Goal: Communication & Community: Participate in discussion

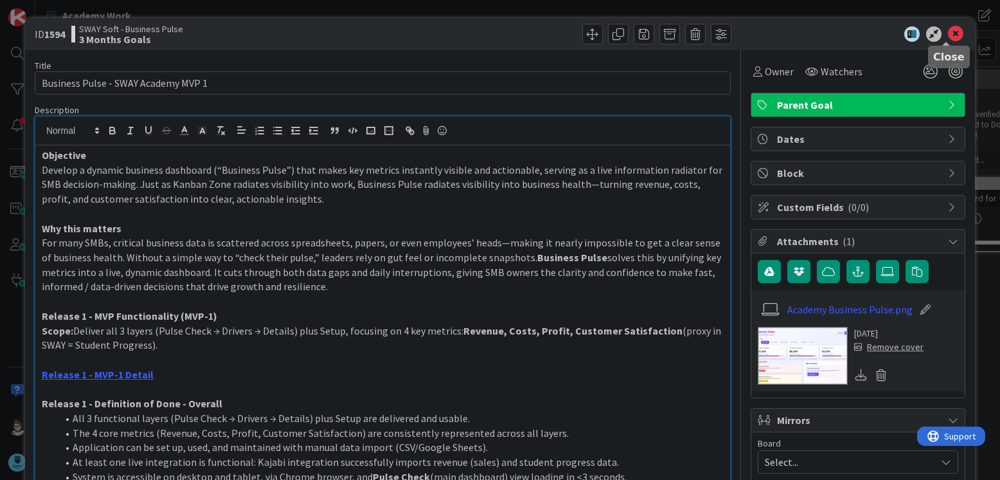
click at [948, 33] on icon at bounding box center [955, 33] width 15 height 15
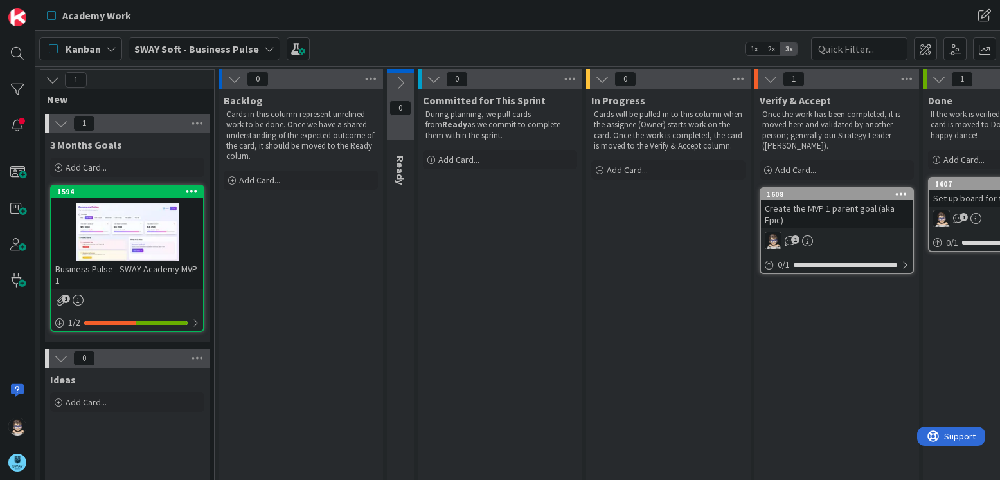
click at [264, 50] on icon at bounding box center [269, 49] width 10 height 10
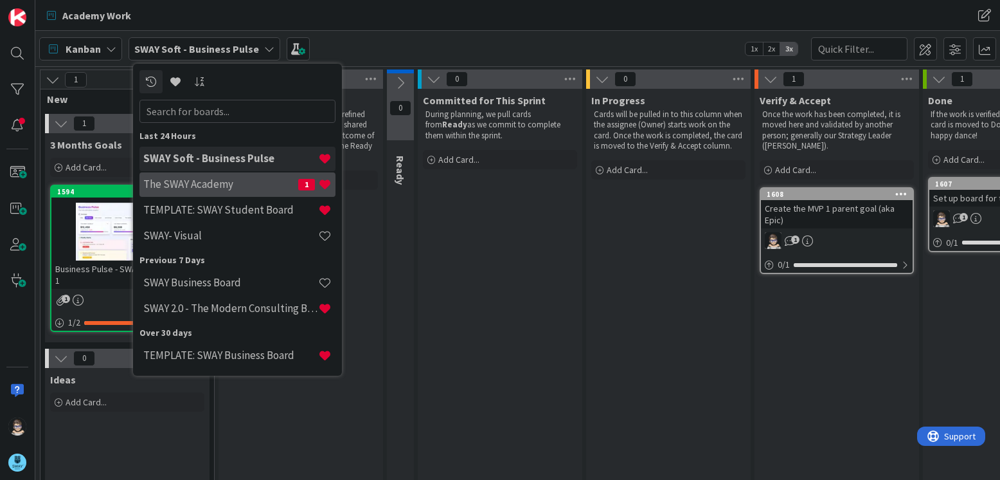
click at [217, 187] on h4 "The SWAY Academy" at bounding box center [220, 183] width 155 height 13
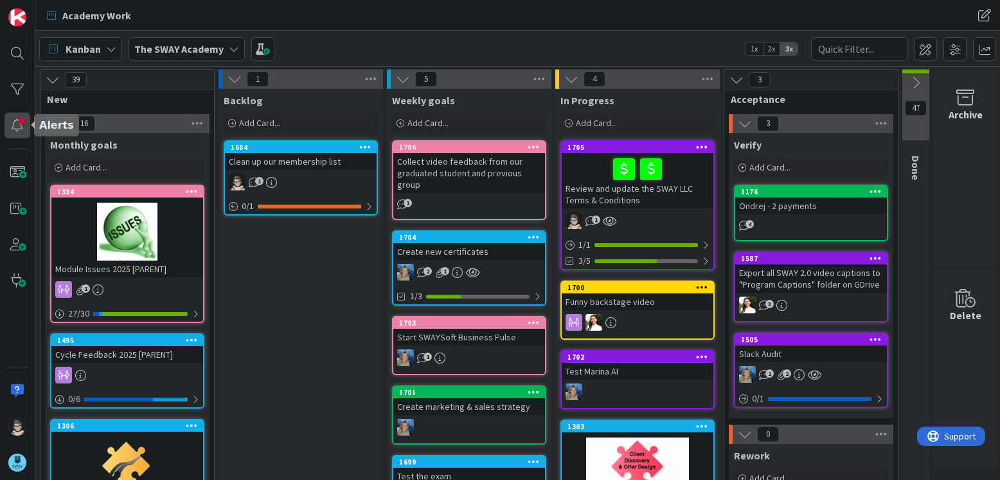
click at [17, 123] on div at bounding box center [18, 126] width 26 height 26
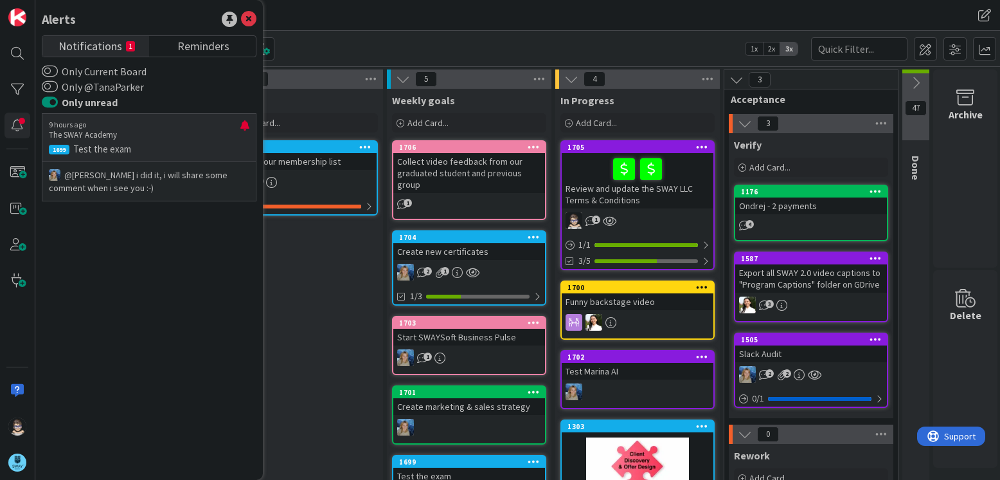
click at [129, 188] on p "@[PERSON_NAME]﻿ i did it, i will share some comment when i see you :-)" at bounding box center [149, 181] width 201 height 26
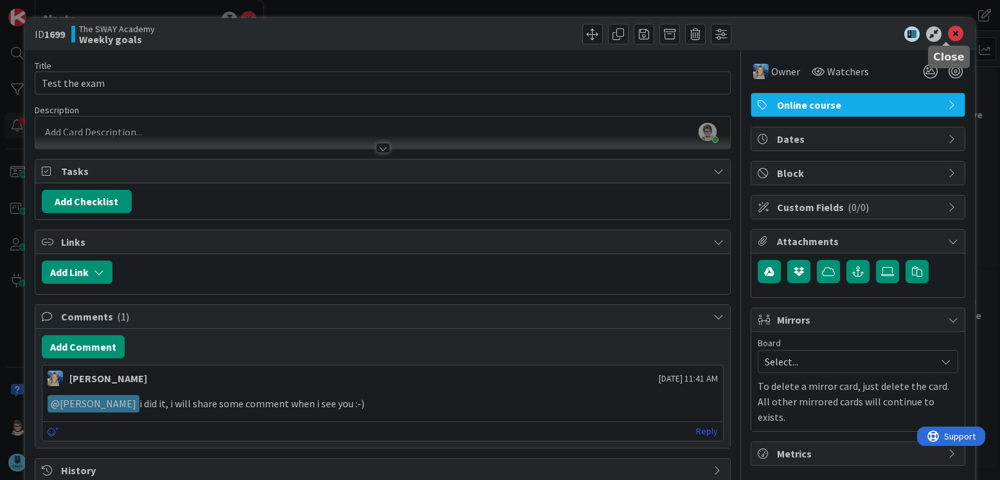
click at [948, 31] on icon at bounding box center [955, 33] width 15 height 15
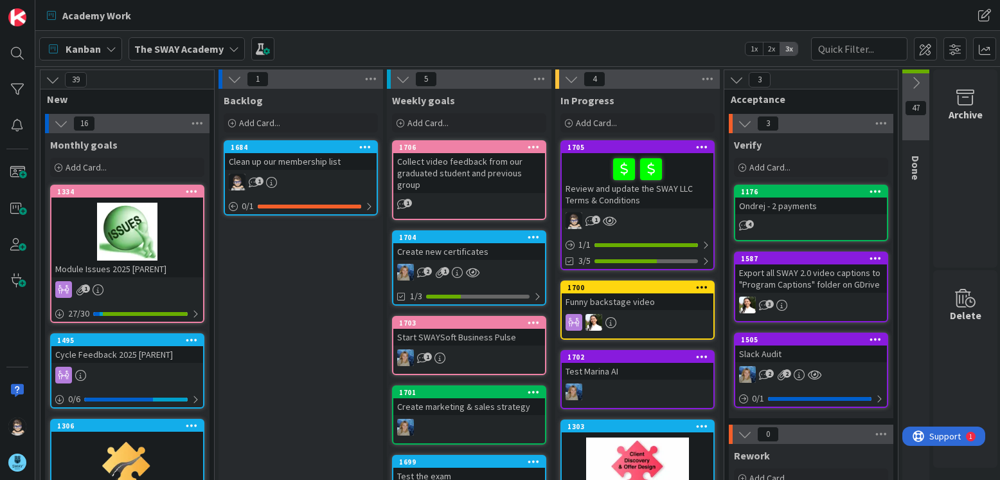
click at [232, 50] on icon at bounding box center [234, 49] width 10 height 10
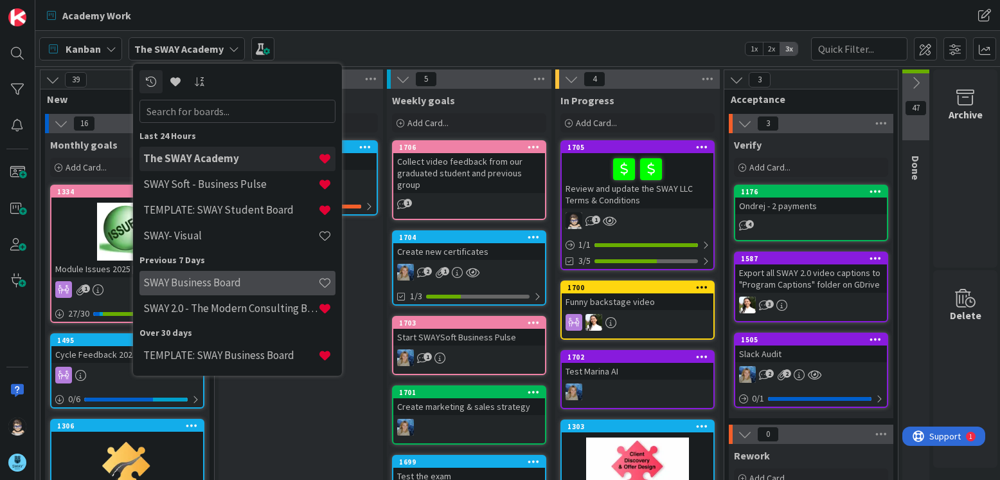
click at [208, 280] on h4 "SWAY Business Board" at bounding box center [230, 282] width 175 height 13
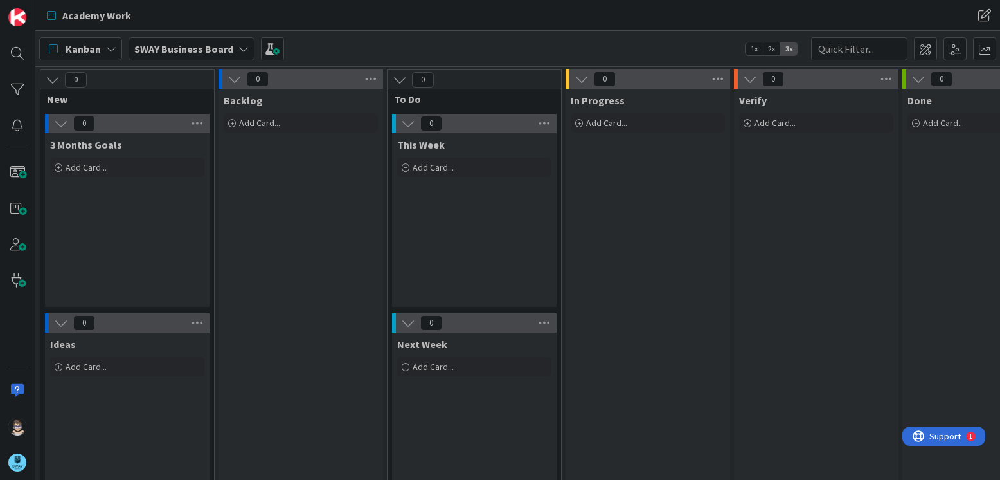
click at [242, 52] on icon at bounding box center [244, 49] width 10 height 10
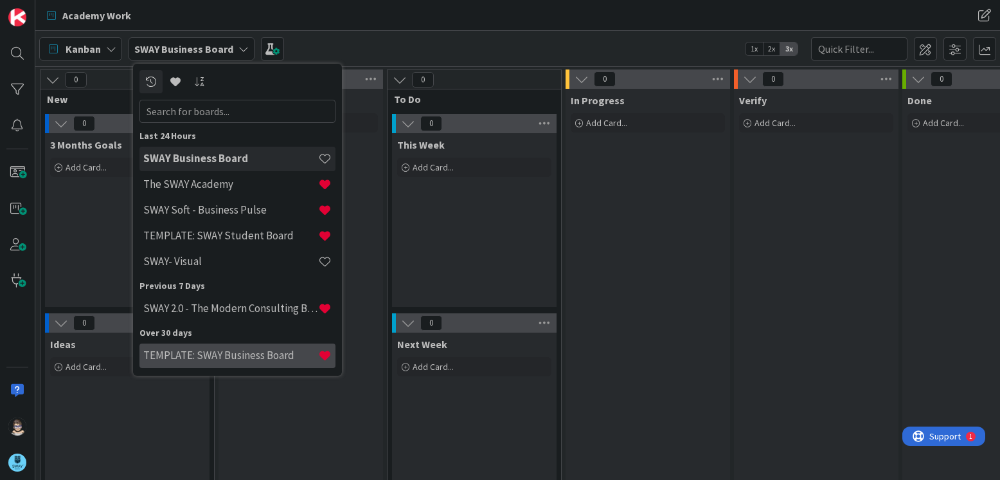
click at [242, 357] on h4 "TEMPLATE: SWAY Business Board" at bounding box center [230, 354] width 175 height 13
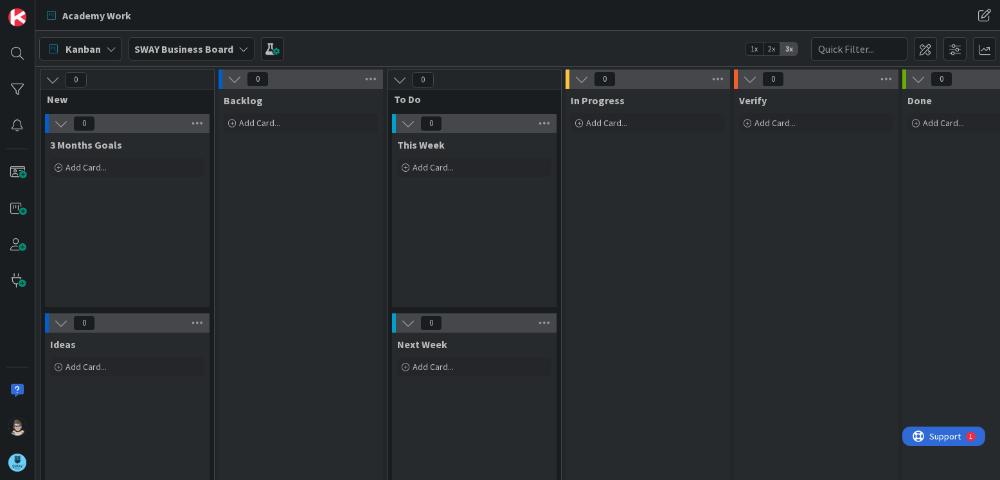
click at [239, 49] on icon at bounding box center [244, 49] width 10 height 10
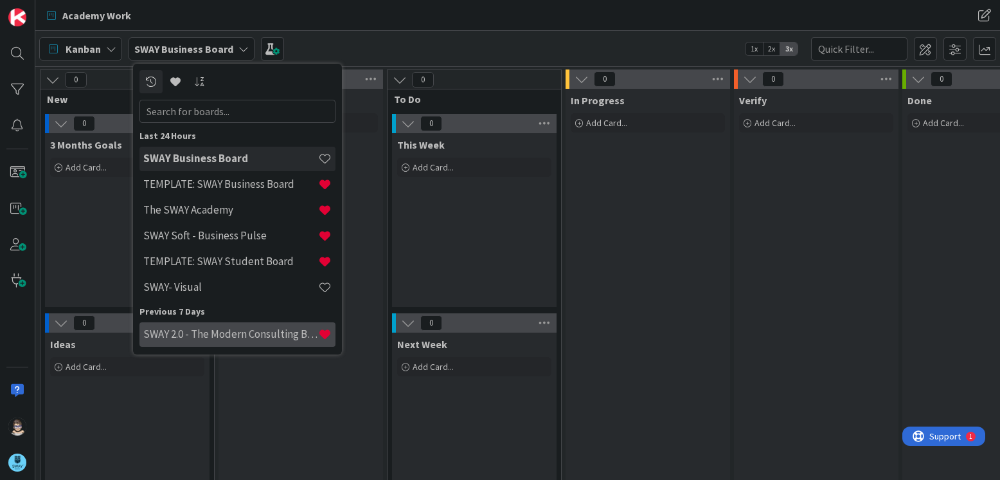
click at [274, 332] on h4 "SWAY 2.0 - The Modern Consulting Blueprint" at bounding box center [230, 333] width 175 height 13
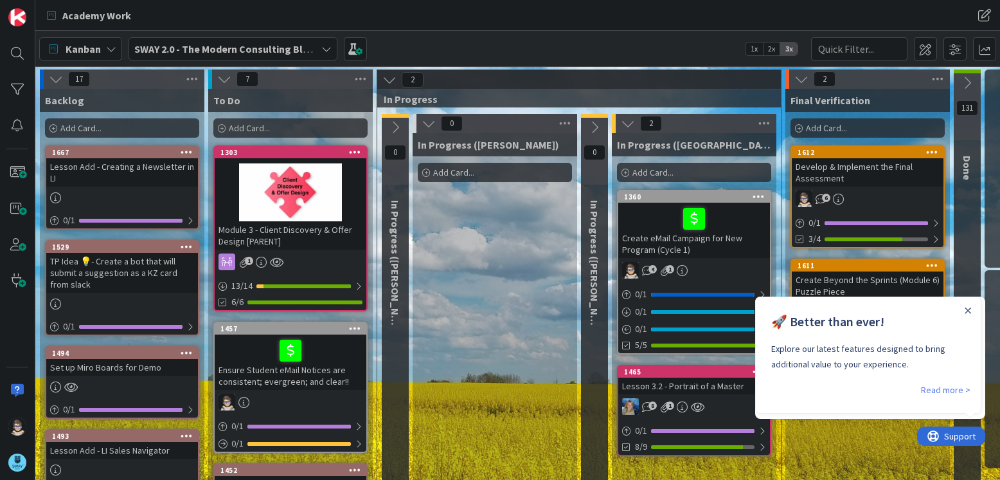
click at [967, 305] on div "Close Announcement" at bounding box center [968, 309] width 6 height 13
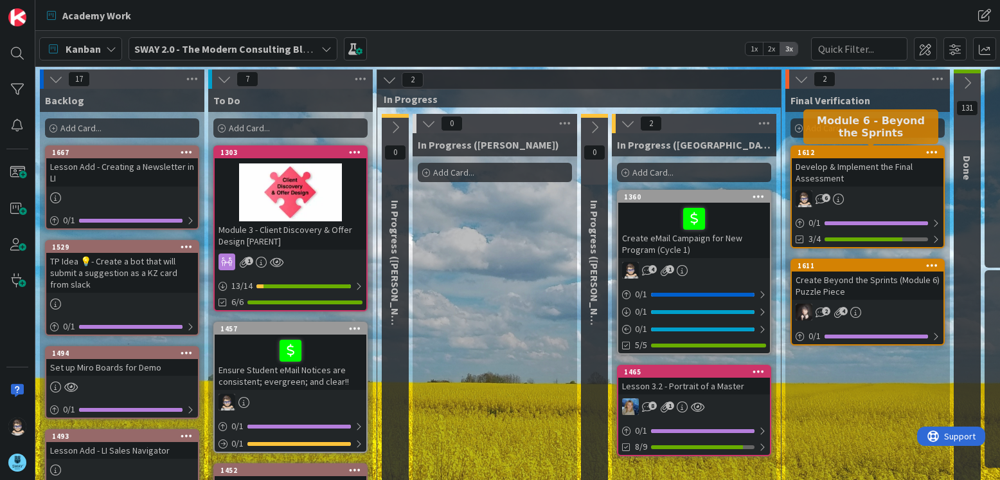
click at [872, 152] on div "1612" at bounding box center [871, 152] width 146 height 9
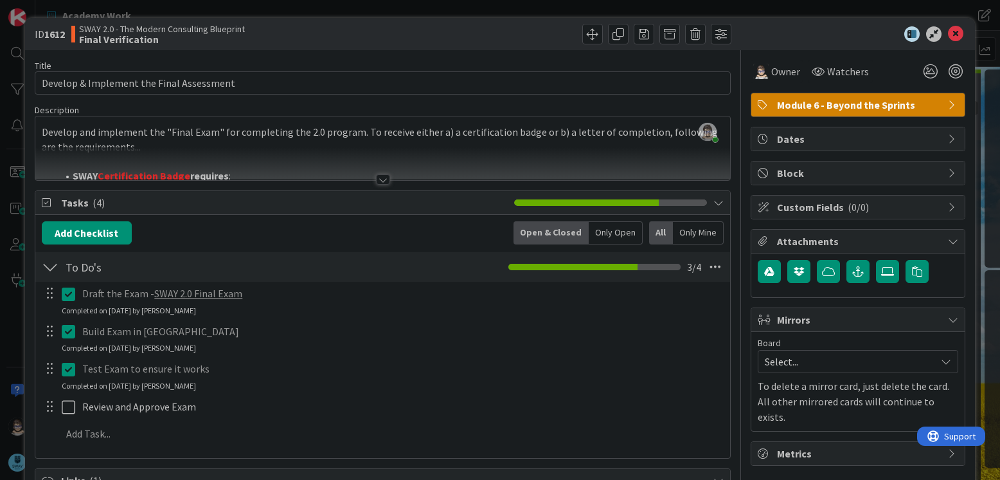
click at [379, 180] on div at bounding box center [383, 179] width 14 height 10
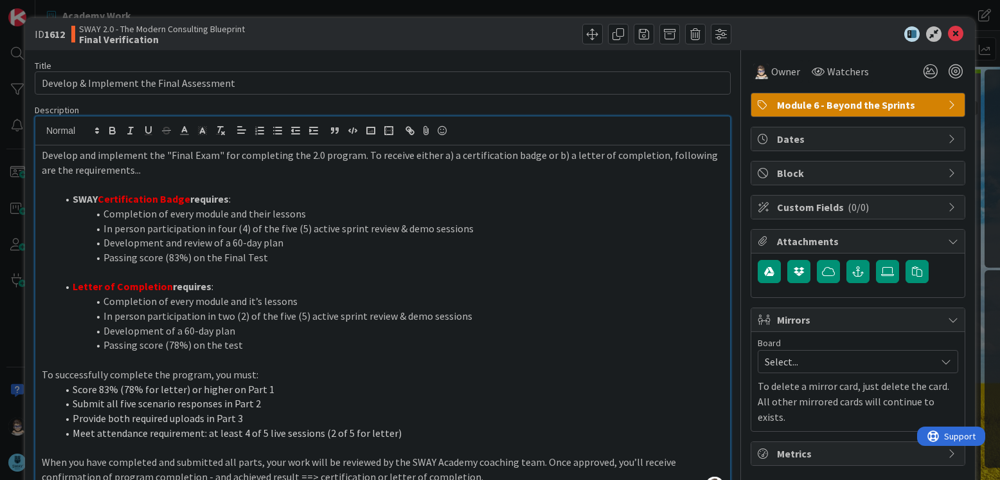
click at [357, 158] on p "Develop and implement the "Final Exam" for completing the 2.0 program. To recei…" at bounding box center [383, 162] width 682 height 29
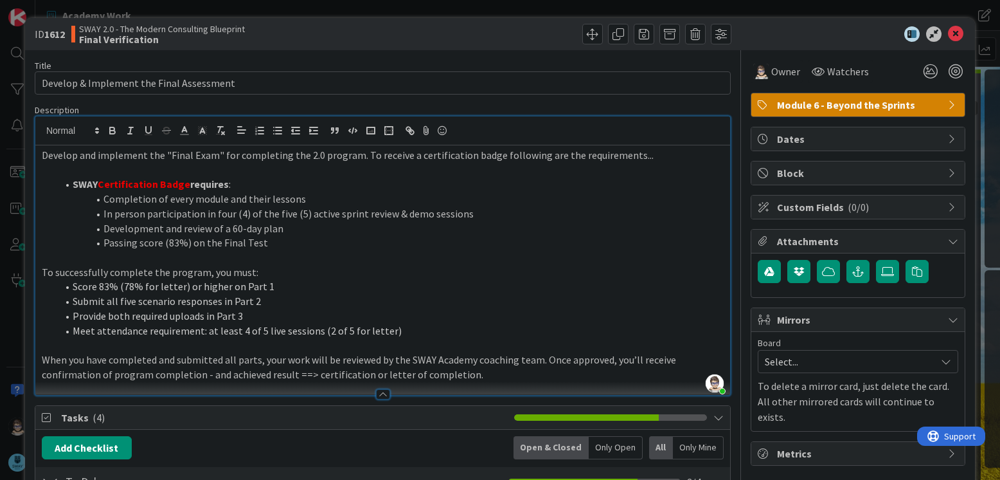
drag, startPoint x: 119, startPoint y: 285, endPoint x: 122, endPoint y: 293, distance: 7.8
click at [118, 287] on li "Score 83% (78% for letter) or higher on Part 1" at bounding box center [390, 286] width 667 height 15
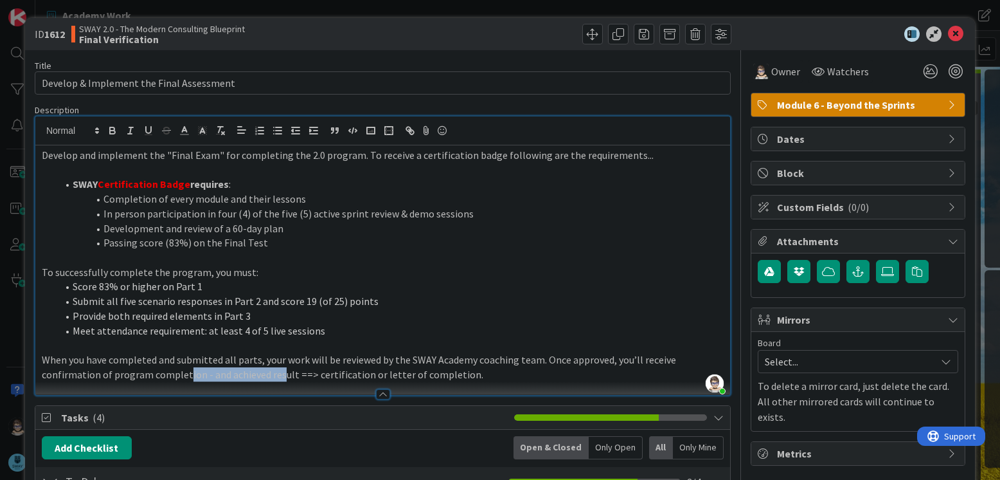
drag, startPoint x: 183, startPoint y: 372, endPoint x: 280, endPoint y: 372, distance: 97.1
click at [280, 372] on p "When you have completed and submitted all parts, your work will be reviewed by …" at bounding box center [383, 366] width 682 height 29
click at [360, 375] on p "When you have completed and submitted all parts, your work will be reviewed by …" at bounding box center [383, 366] width 682 height 29
click at [458, 374] on p "When you have completed and submitted all parts, your work will be reviewed by …" at bounding box center [383, 366] width 682 height 29
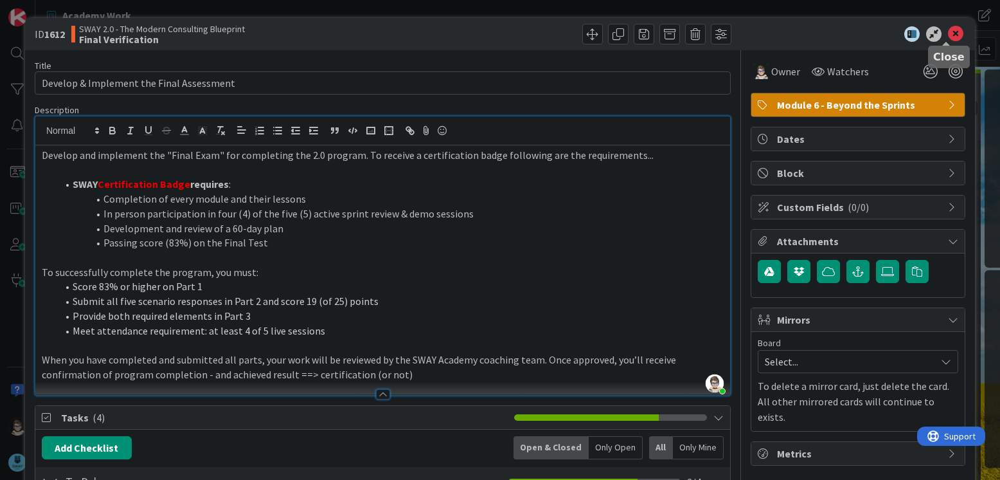
click at [948, 30] on icon at bounding box center [955, 33] width 15 height 15
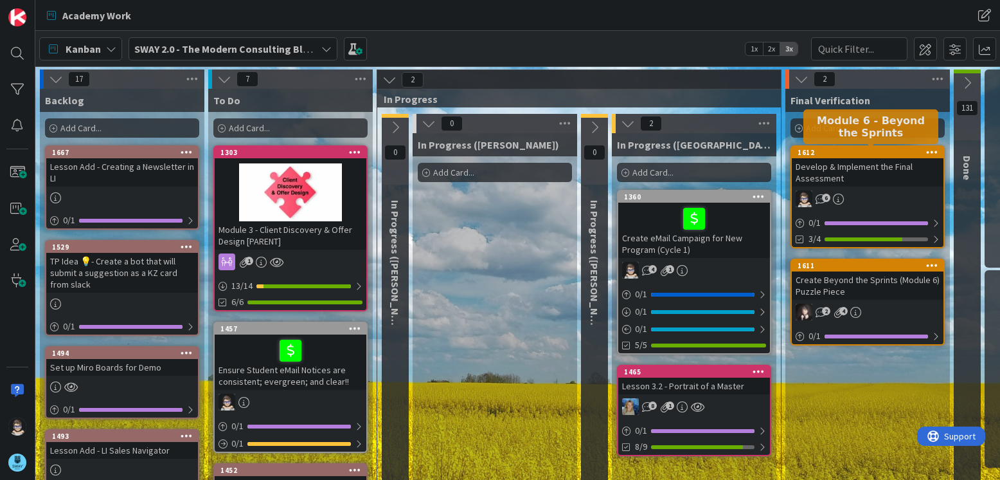
click at [862, 151] on div "1612" at bounding box center [871, 152] width 146 height 9
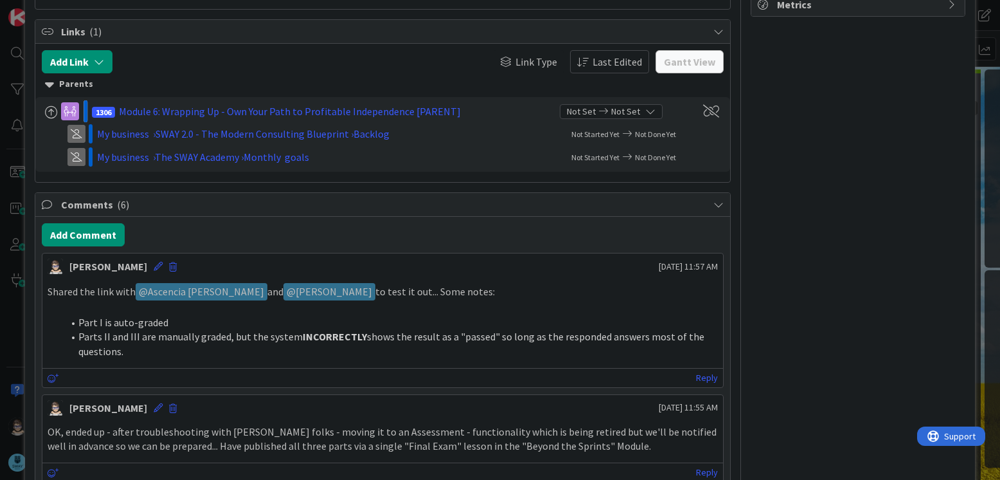
scroll to position [449, 0]
click at [102, 58] on icon "button" at bounding box center [99, 61] width 10 height 10
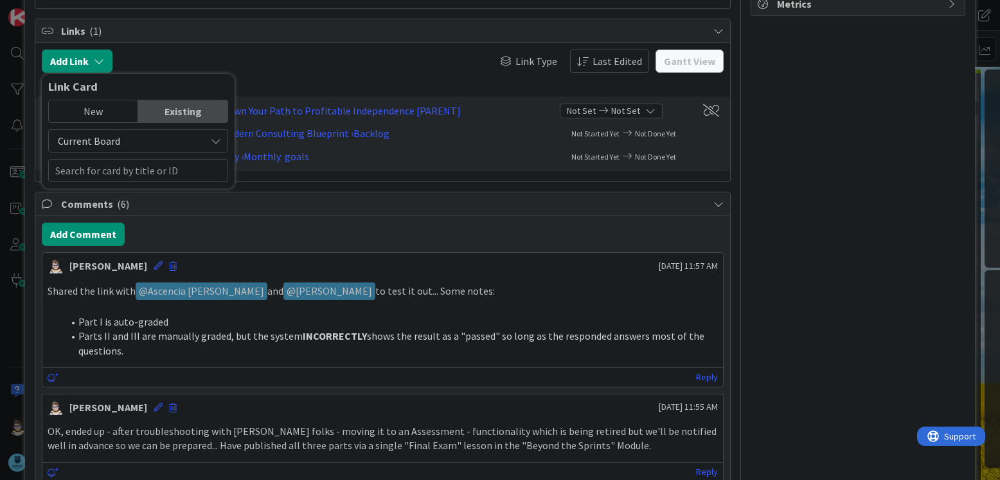
click at [215, 141] on icon at bounding box center [216, 141] width 10 height 10
click at [128, 191] on span "All Boards" at bounding box center [144, 194] width 179 height 19
click at [156, 171] on input "text" at bounding box center [138, 170] width 180 height 23
type input "e"
type input "t"
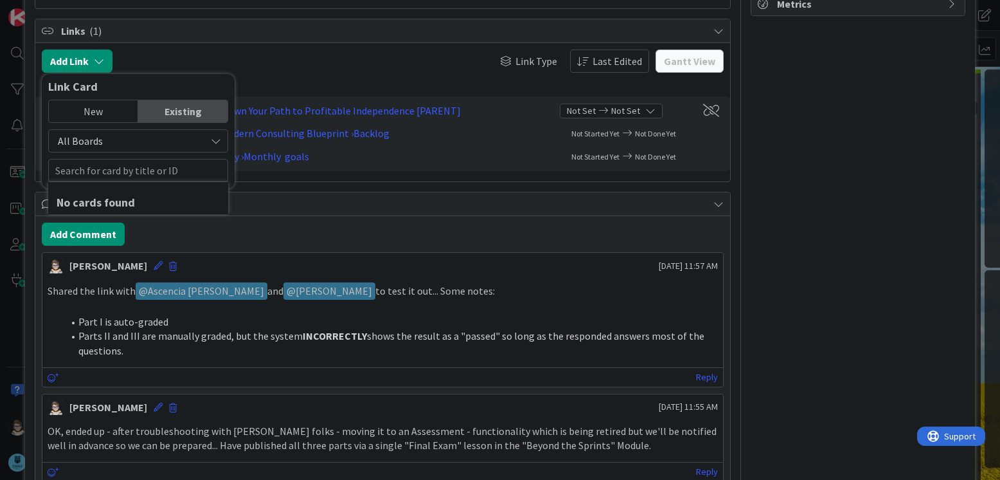
click at [182, 108] on div "Existing" at bounding box center [182, 111] width 89 height 22
click at [152, 173] on input "text" at bounding box center [138, 170] width 180 height 23
type input "e"
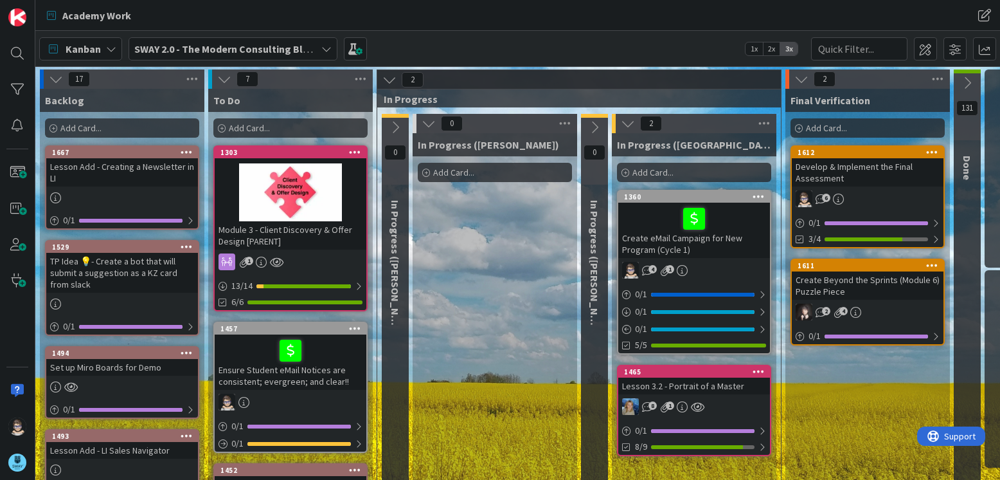
click at [327, 51] on icon at bounding box center [326, 49] width 10 height 10
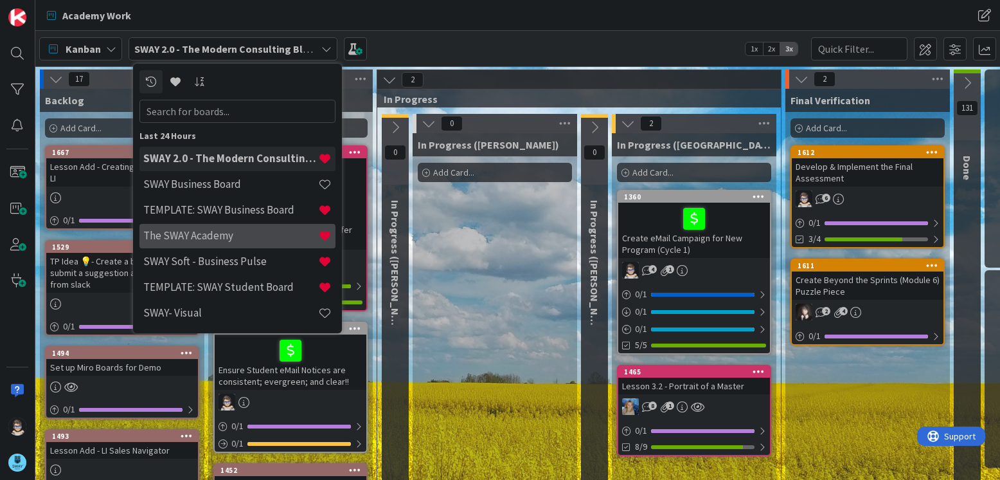
click at [244, 238] on h4 "The SWAY Academy" at bounding box center [230, 235] width 175 height 13
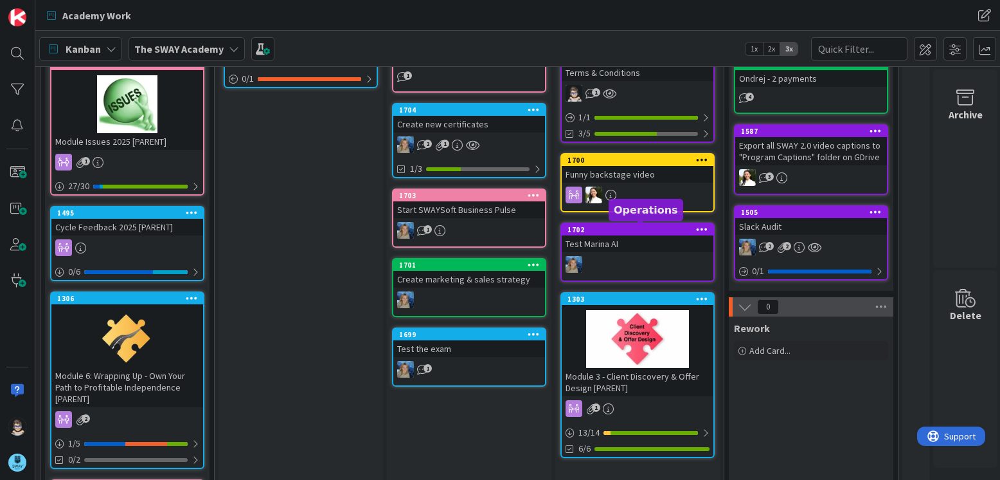
scroll to position [128, 0]
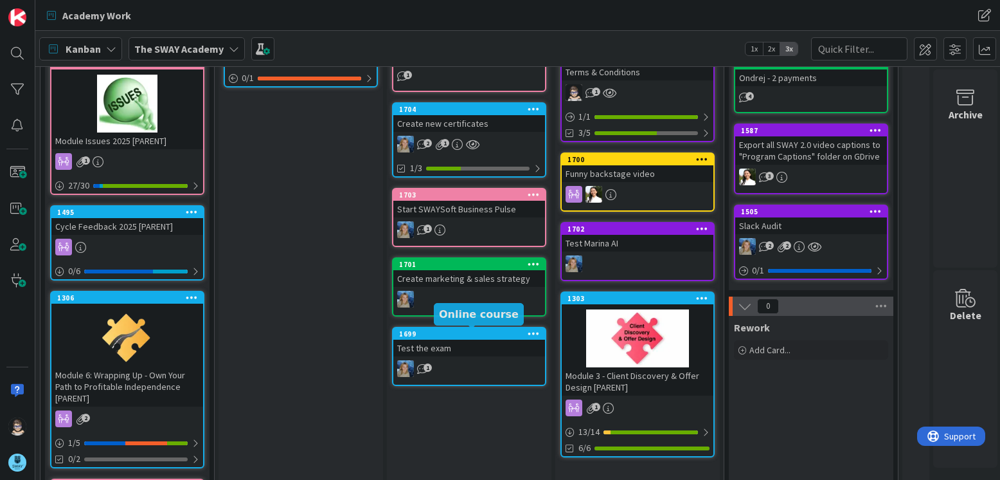
click at [490, 333] on div "1699" at bounding box center [472, 333] width 146 height 9
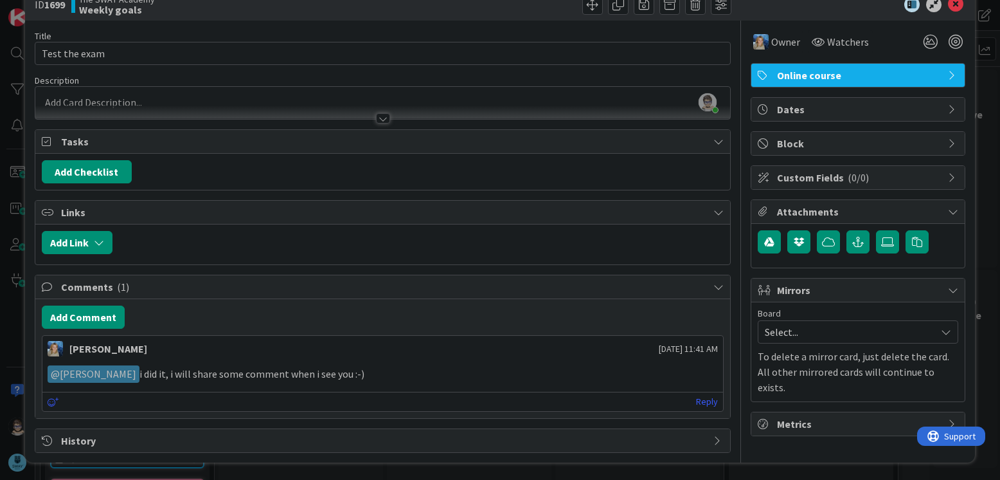
scroll to position [30, 0]
click at [99, 242] on icon "button" at bounding box center [99, 242] width 10 height 10
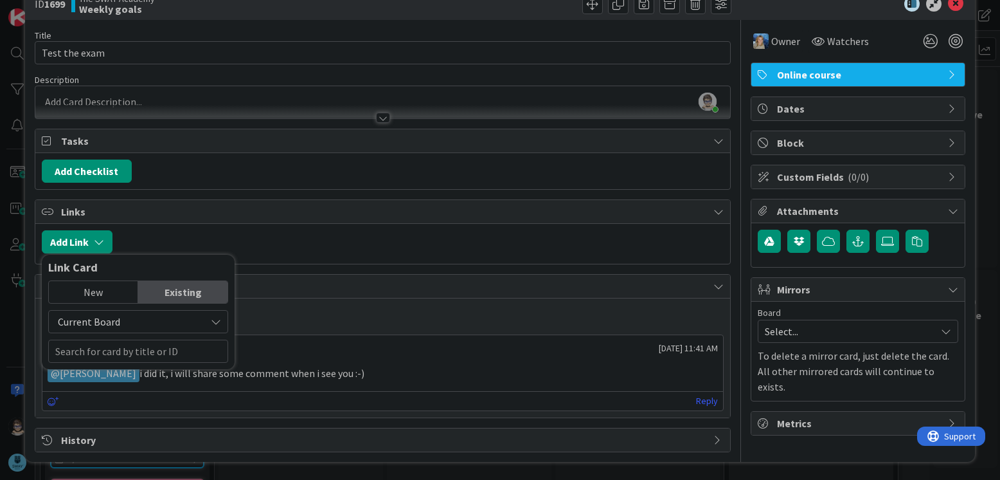
click at [214, 323] on icon at bounding box center [216, 321] width 10 height 10
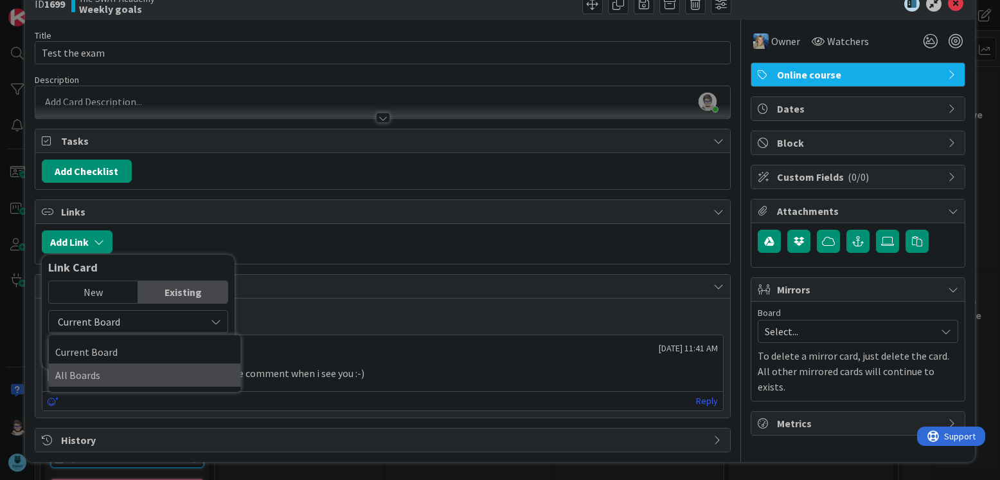
click at [109, 375] on span "All Boards" at bounding box center [144, 374] width 179 height 19
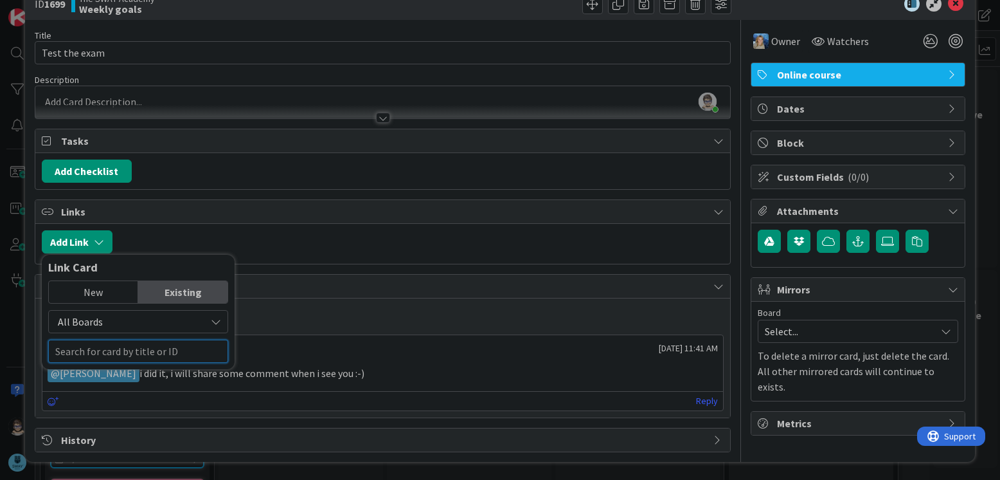
click at [167, 352] on input "text" at bounding box center [138, 350] width 180 height 23
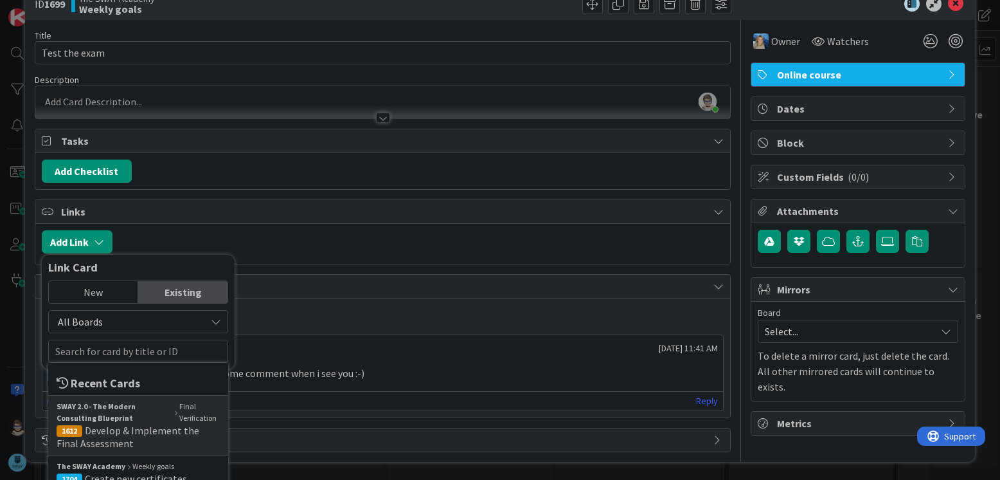
click at [187, 433] on span "Develop & Implement the Final Assessment" at bounding box center [128, 437] width 143 height 26
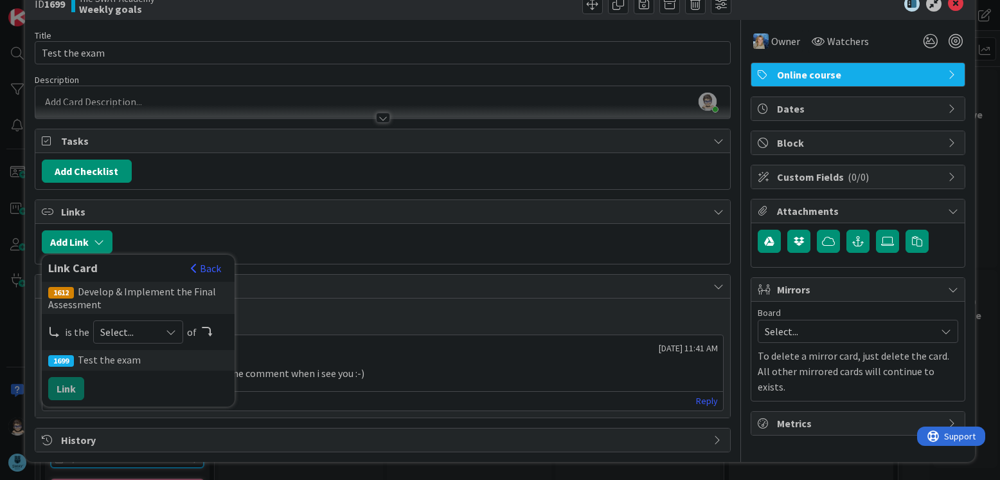
click at [169, 332] on icon at bounding box center [171, 332] width 10 height 10
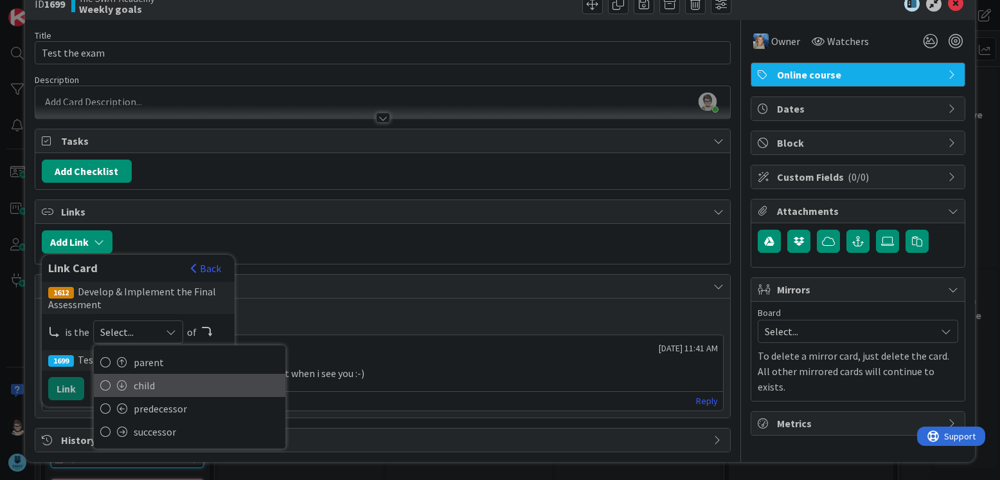
click at [164, 375] on link "child" at bounding box center [190, 385] width 192 height 23
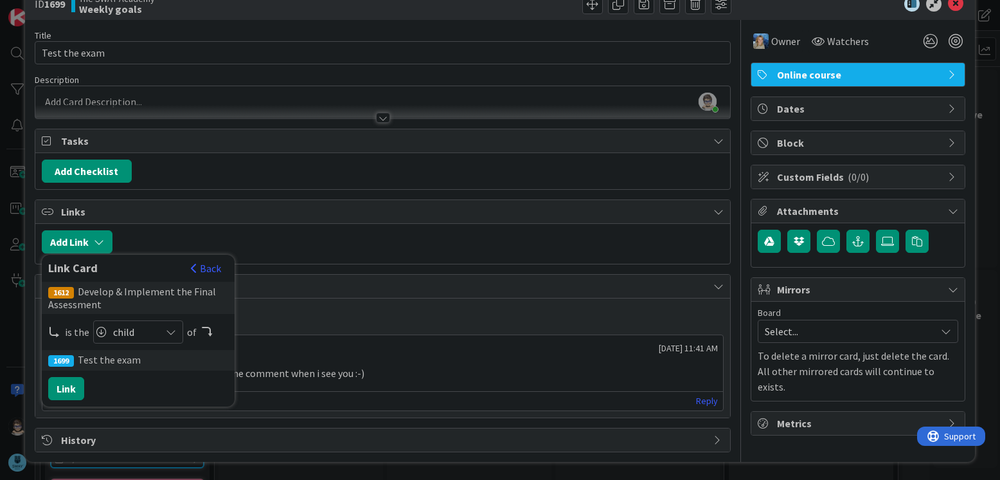
click at [169, 332] on icon at bounding box center [171, 332] width 10 height 10
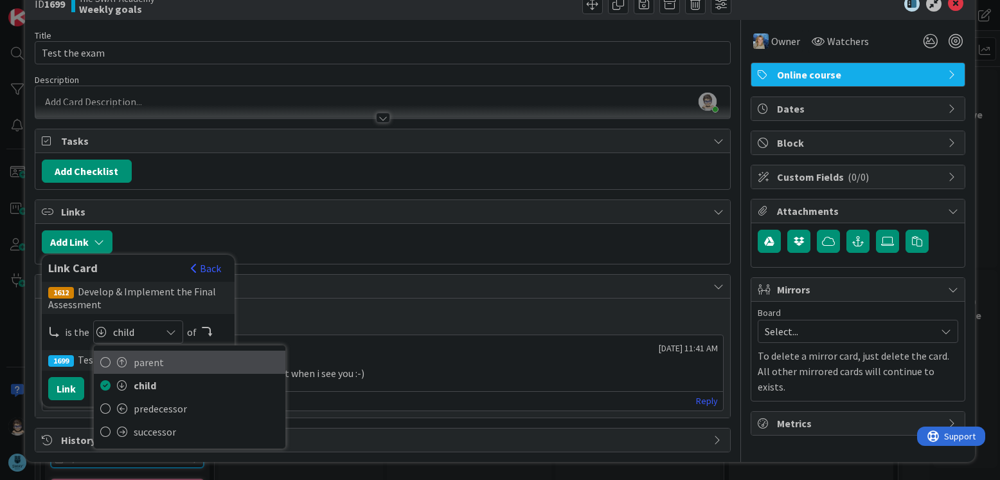
click at [161, 366] on span "parent" at bounding box center [206, 361] width 145 height 19
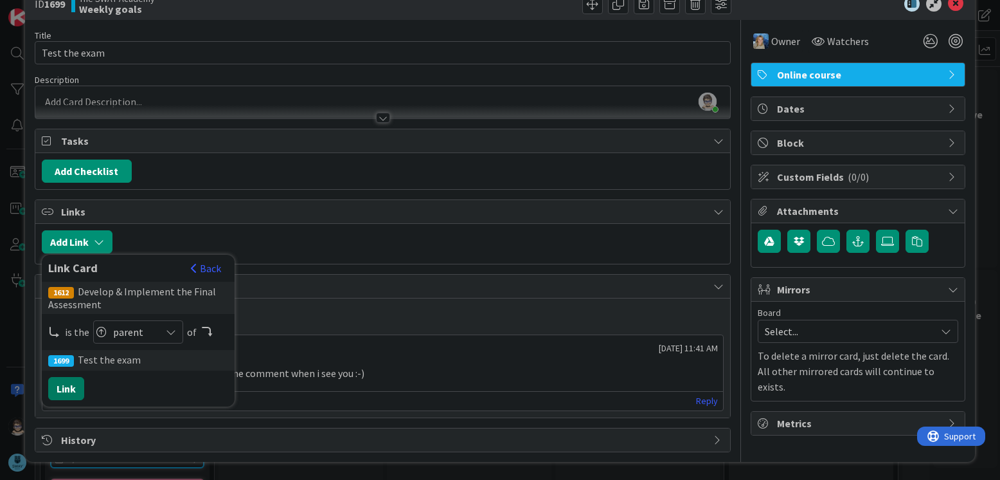
click at [66, 387] on button "Link" at bounding box center [66, 388] width 36 height 23
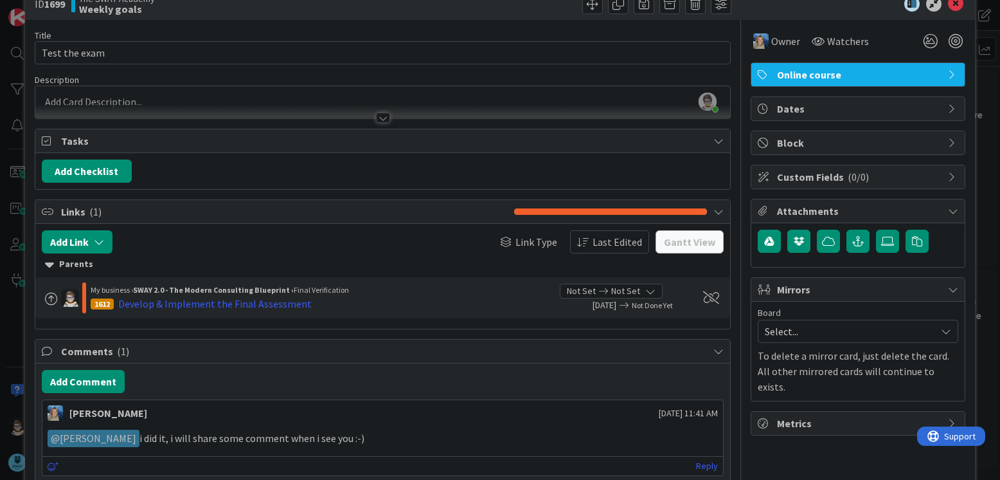
scroll to position [0, 0]
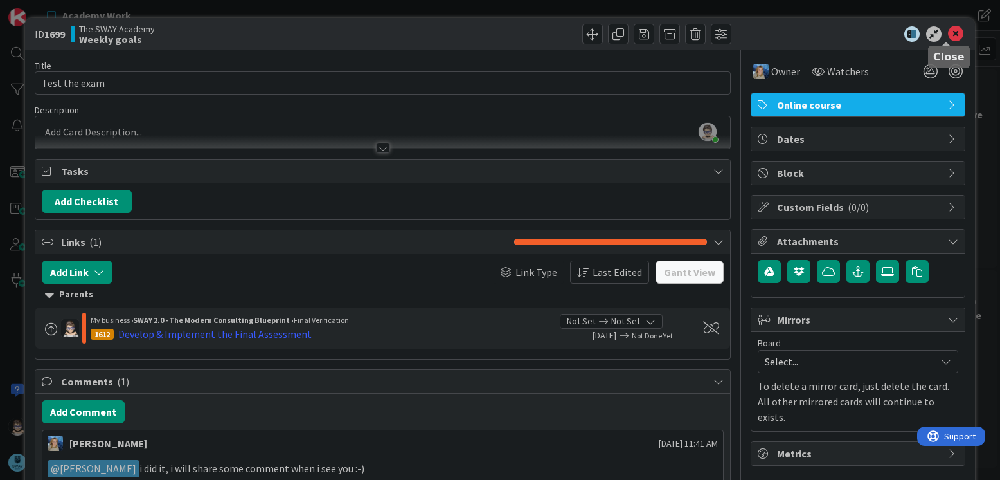
click at [948, 35] on icon at bounding box center [955, 33] width 15 height 15
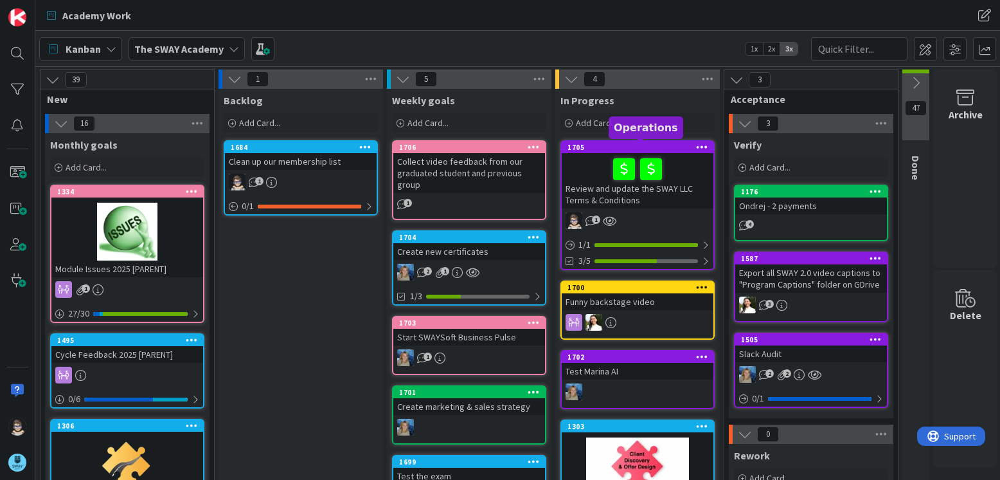
click at [670, 148] on div "1705" at bounding box center [641, 147] width 146 height 9
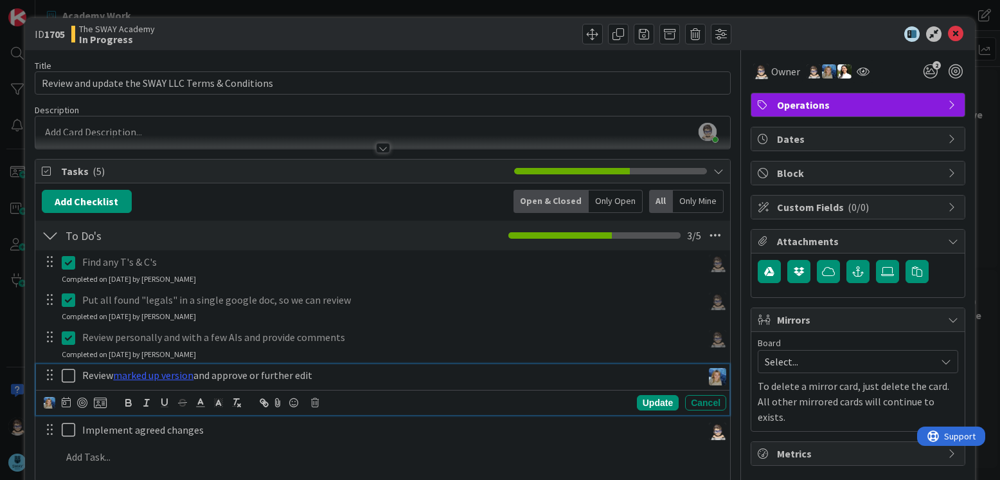
click at [65, 376] on icon at bounding box center [69, 375] width 14 height 15
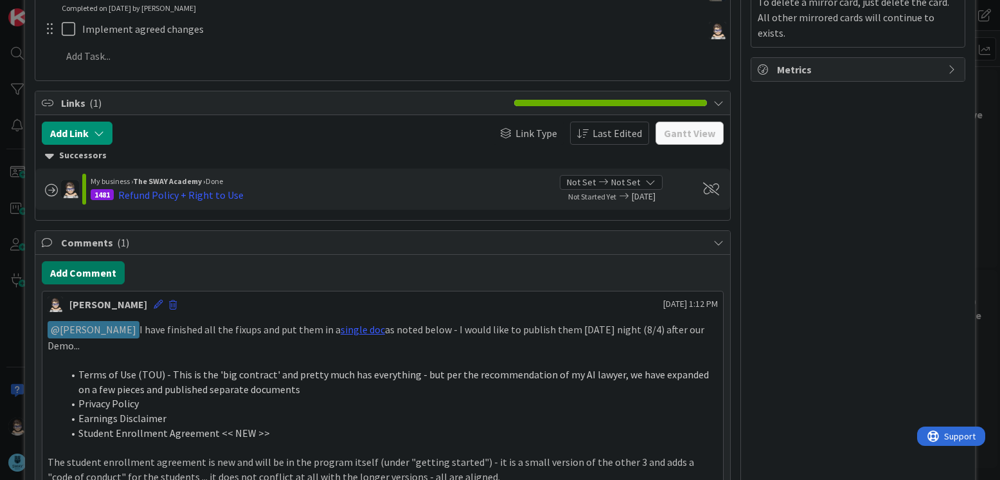
scroll to position [384, 0]
click at [95, 273] on button "Add Comment" at bounding box center [83, 271] width 83 height 23
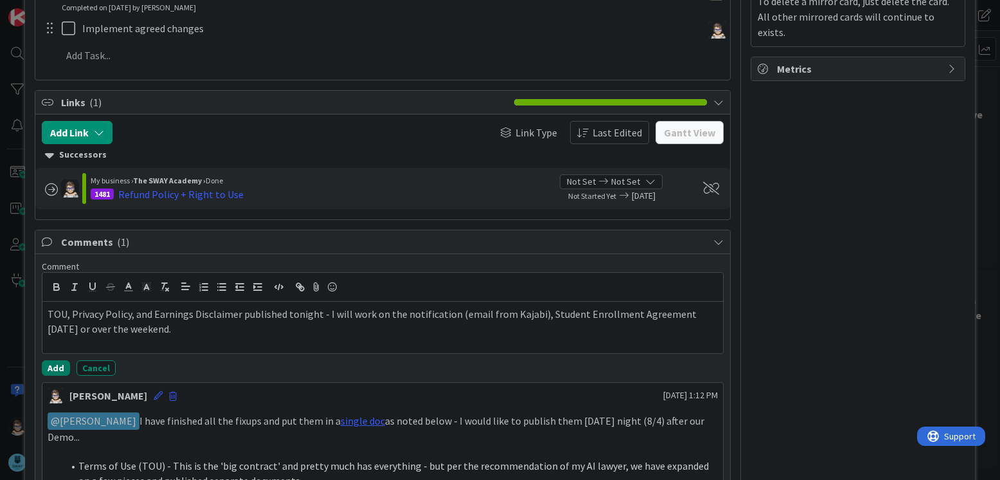
click at [56, 368] on button "Add" at bounding box center [56, 367] width 28 height 15
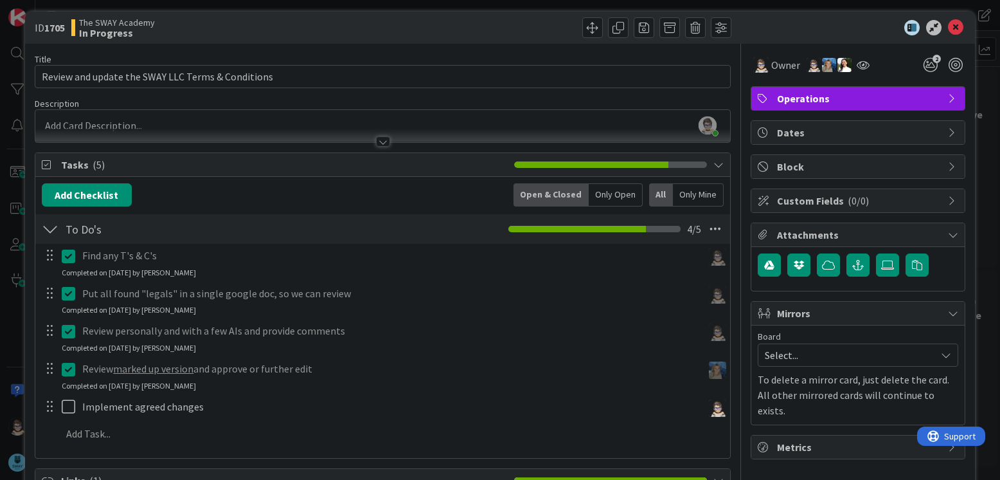
scroll to position [0, 0]
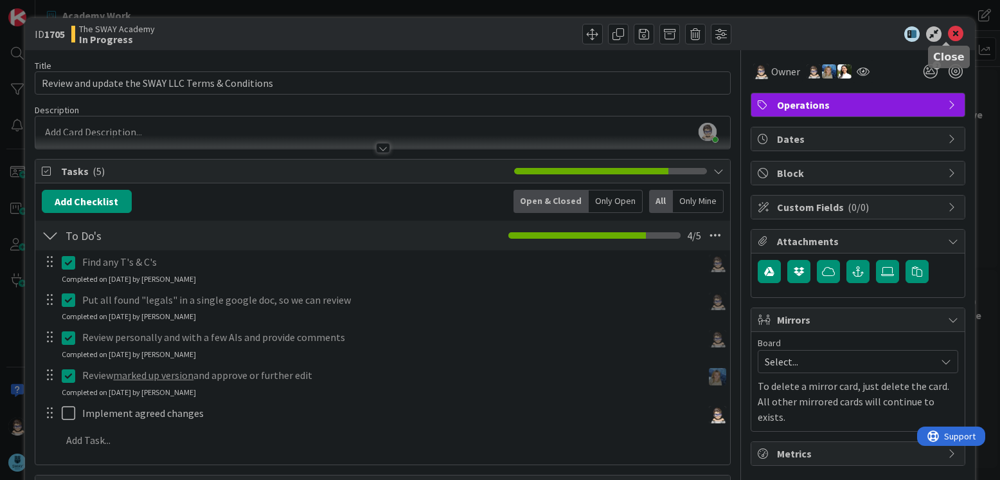
click at [948, 35] on icon at bounding box center [955, 33] width 15 height 15
